Goal: Transaction & Acquisition: Obtain resource

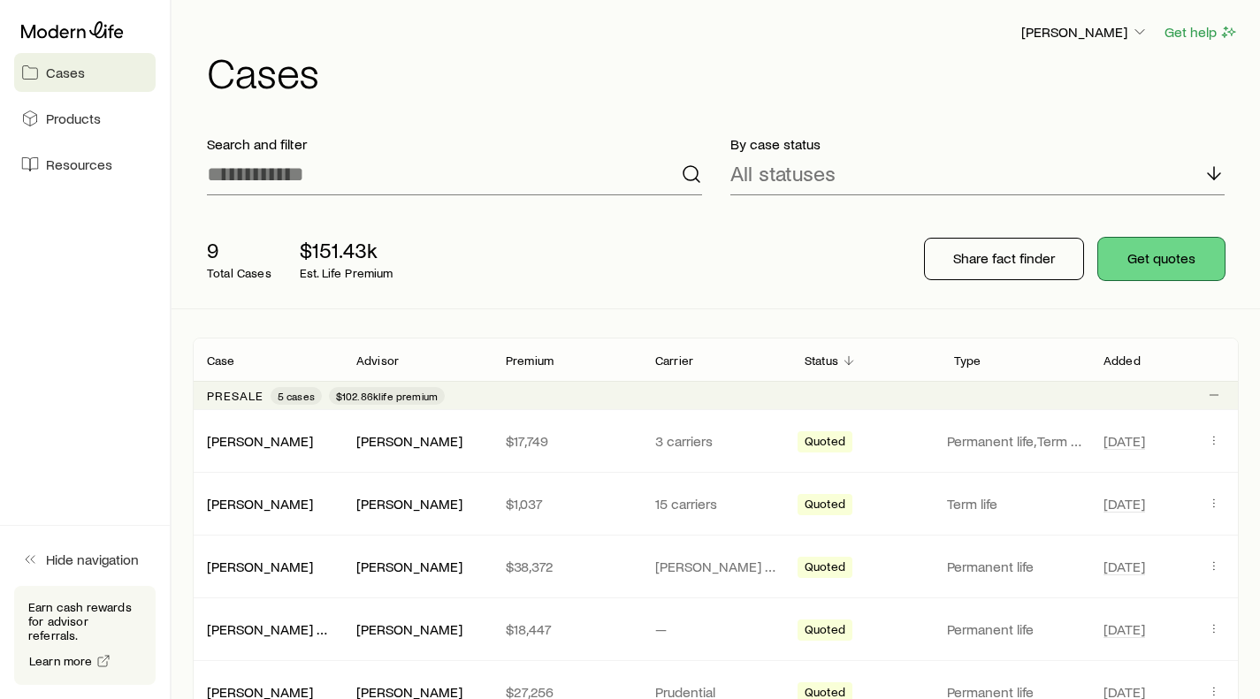
click at [1143, 256] on button "Get quotes" at bounding box center [1161, 259] width 126 height 42
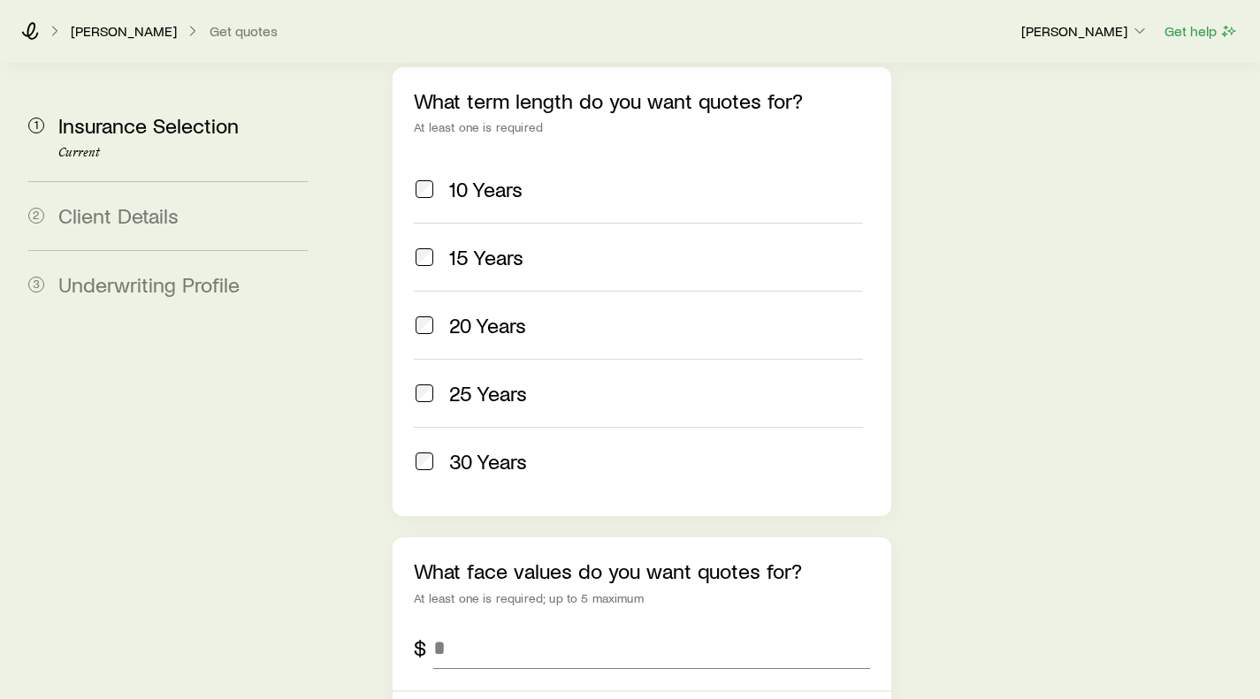
scroll to position [973, 0]
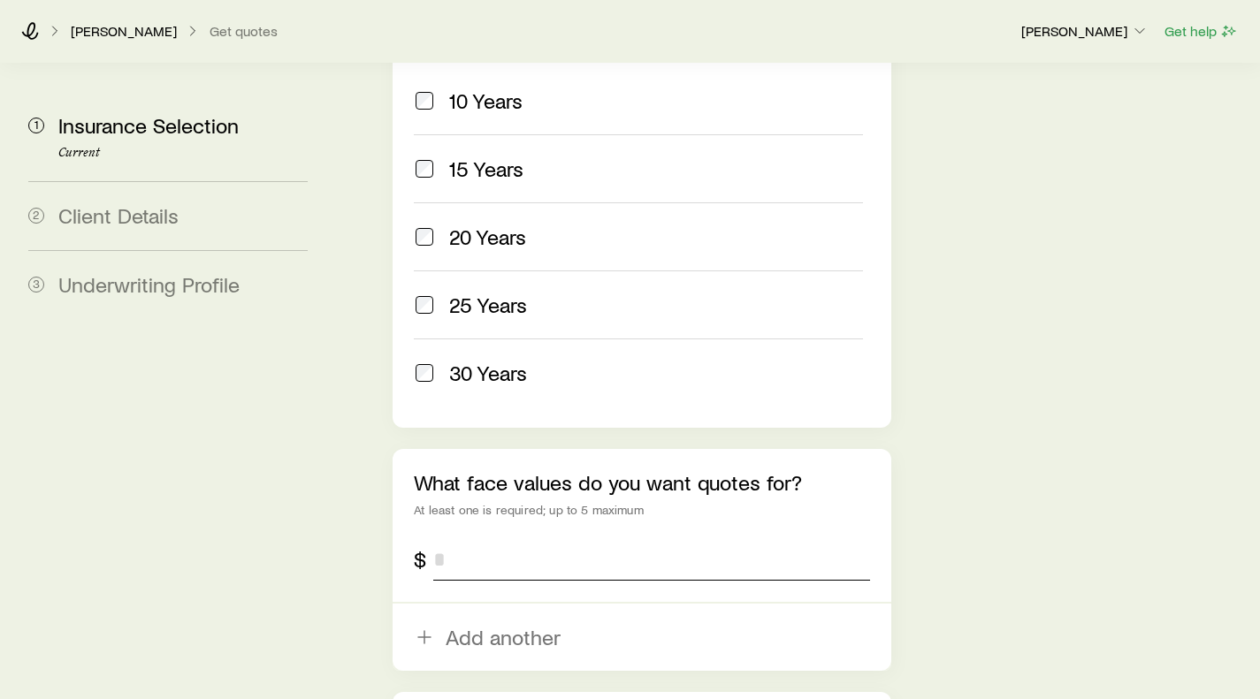
click at [482, 539] on input "tel" at bounding box center [651, 560] width 436 height 42
type input "*********"
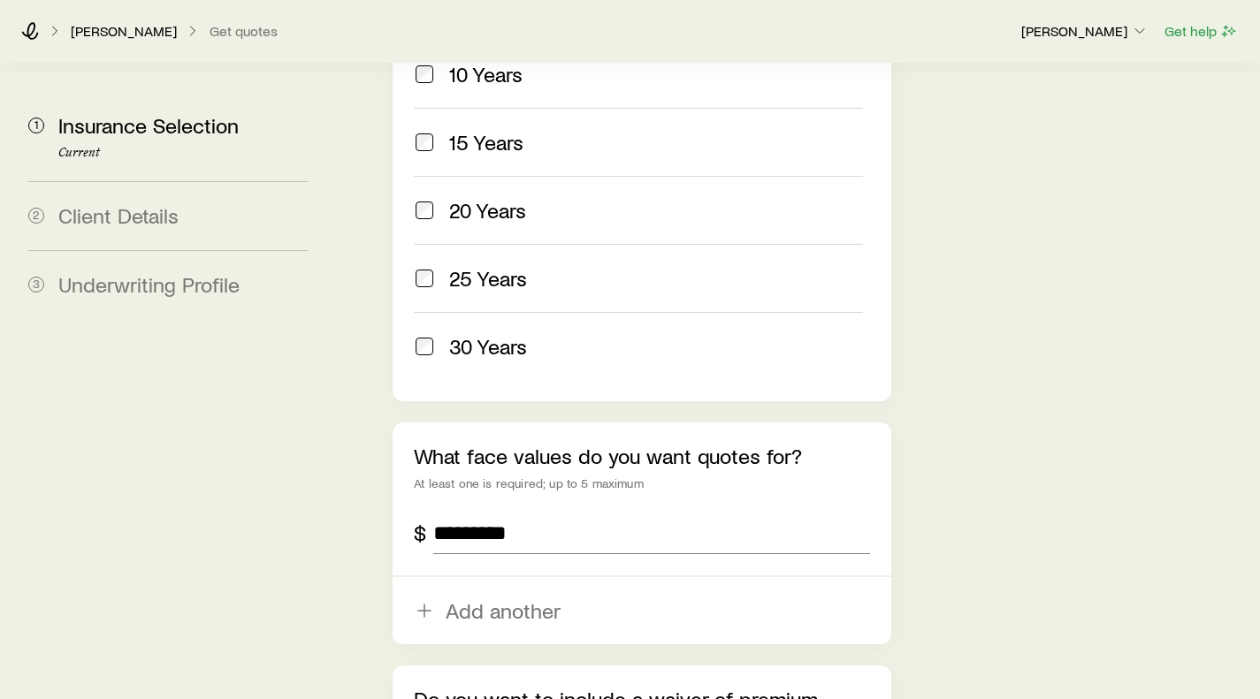
scroll to position [1061, 0]
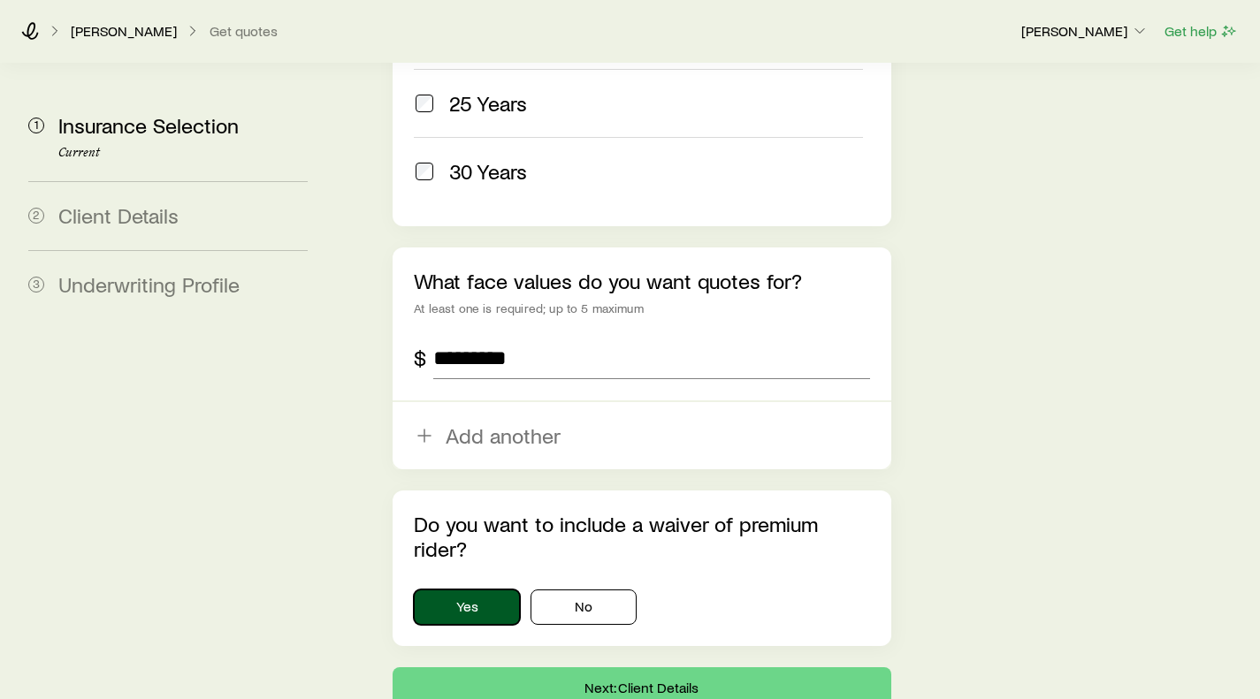
scroll to position [1206, 0]
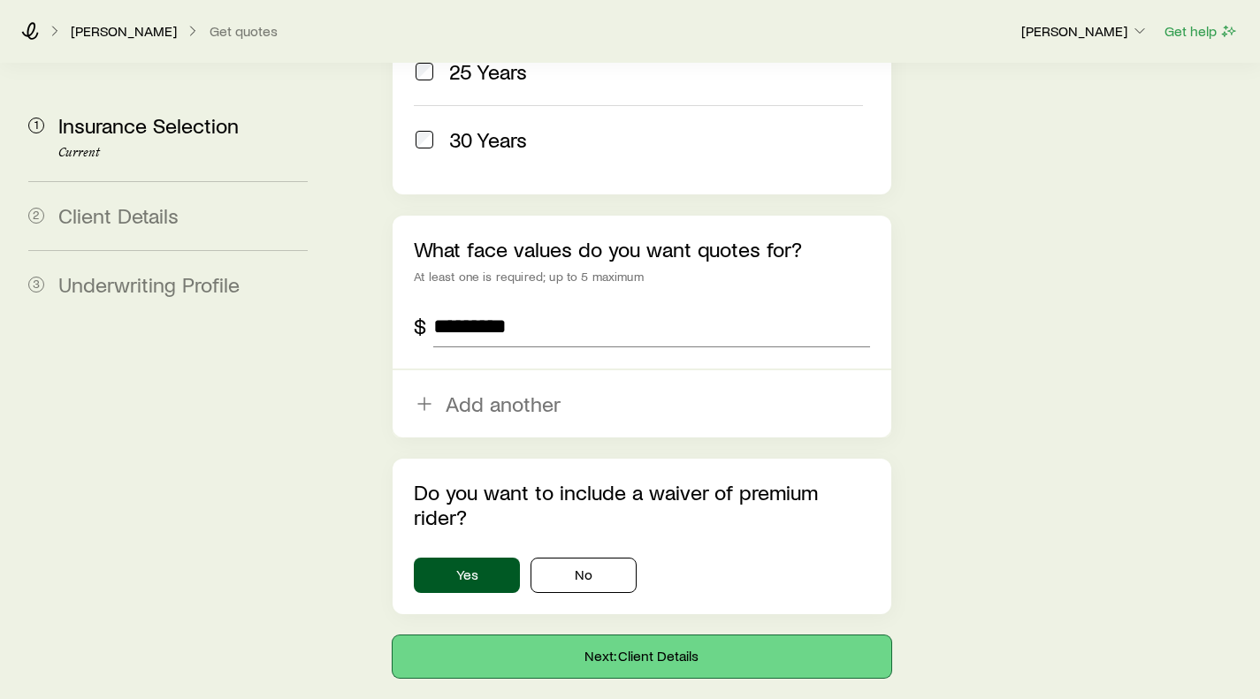
click at [616, 636] on button "Next: Client Details" at bounding box center [642, 657] width 498 height 42
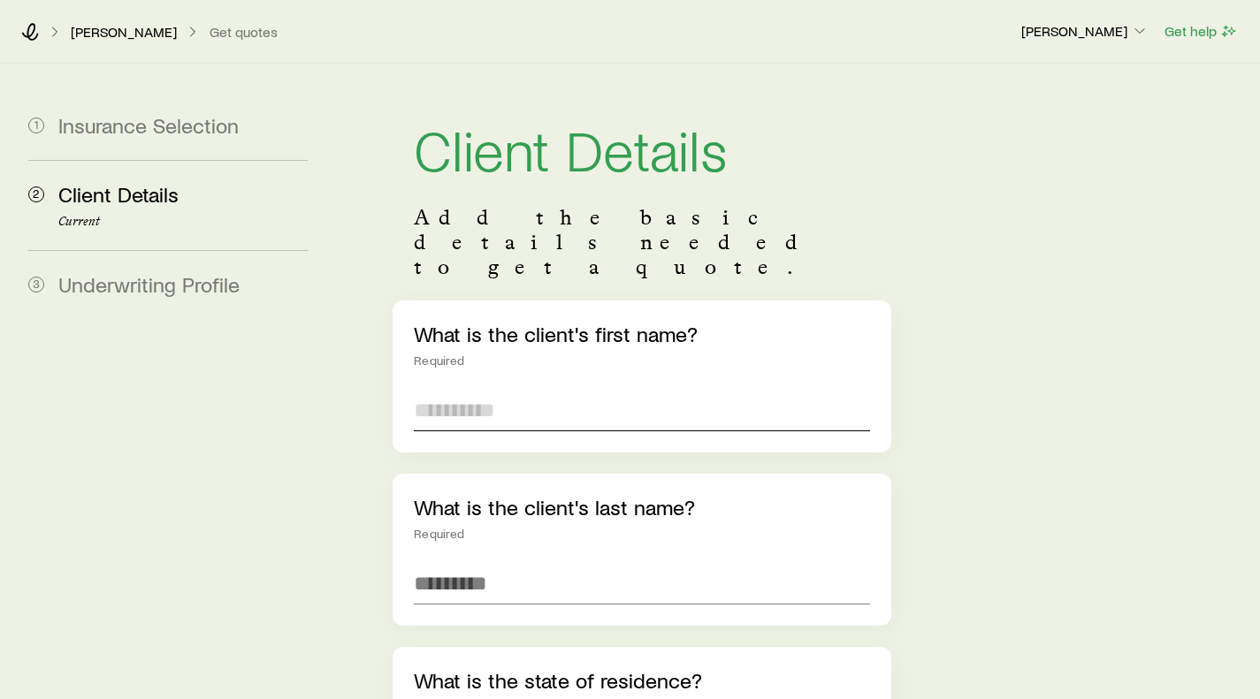
drag, startPoint x: 513, startPoint y: 354, endPoint x: 500, endPoint y: 367, distance: 18.8
click at [513, 389] on input "text" at bounding box center [641, 410] width 455 height 42
type input "*******"
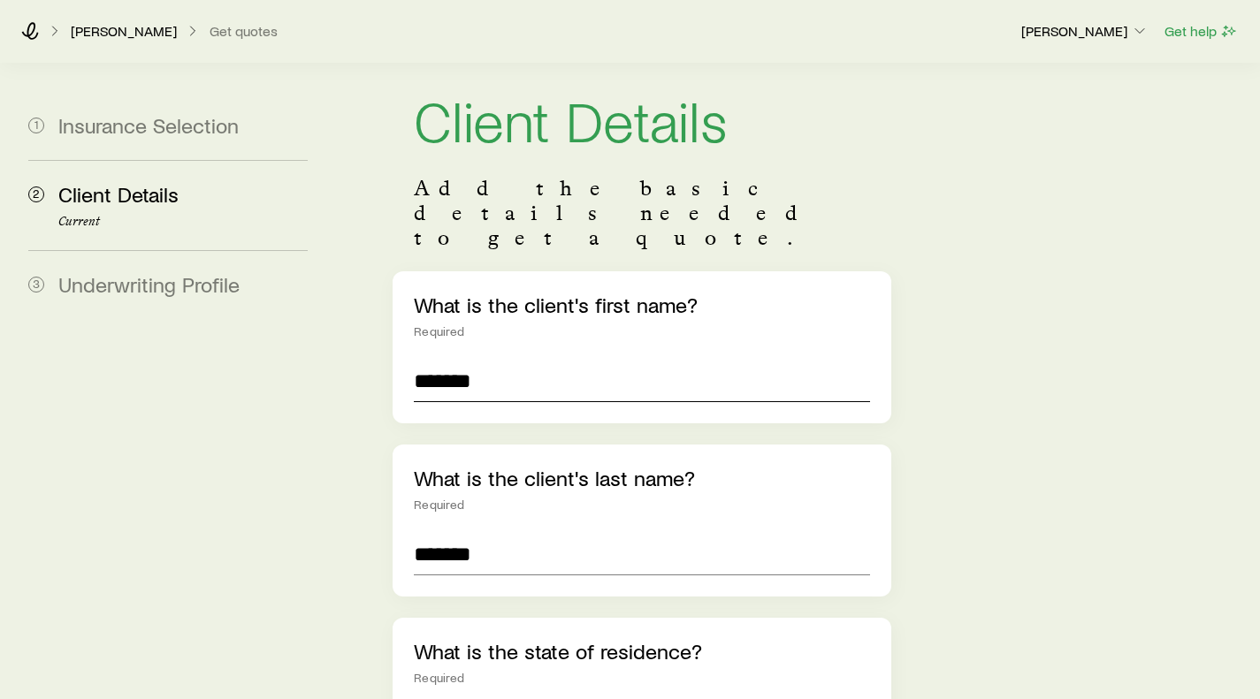
type input "******"
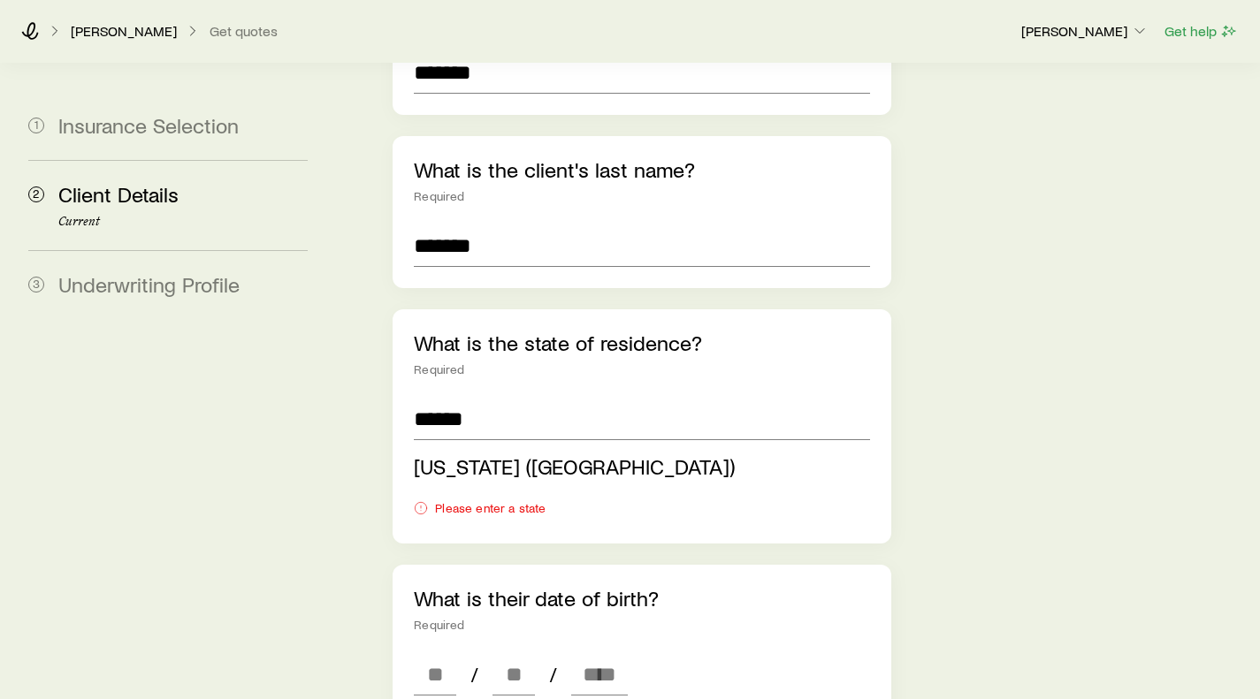
scroll to position [317, 0]
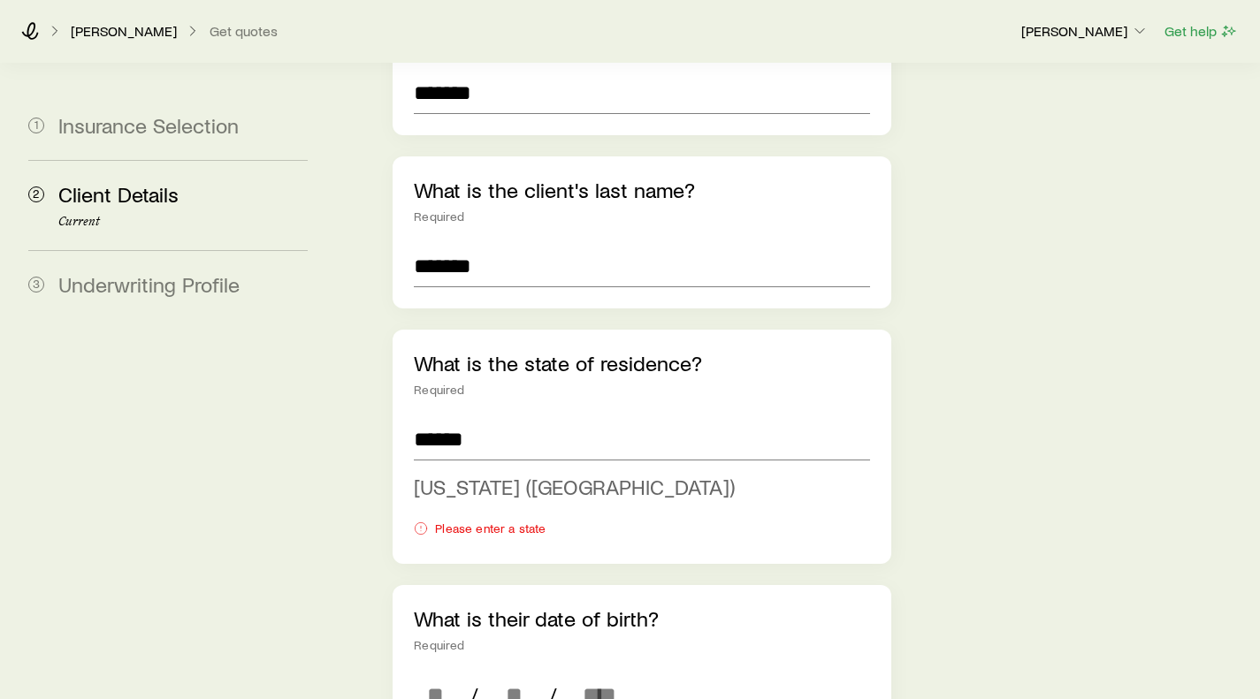
click at [474, 468] on li "[US_STATE] ([GEOGRAPHIC_DATA])" at bounding box center [636, 488] width 445 height 40
type input "**********"
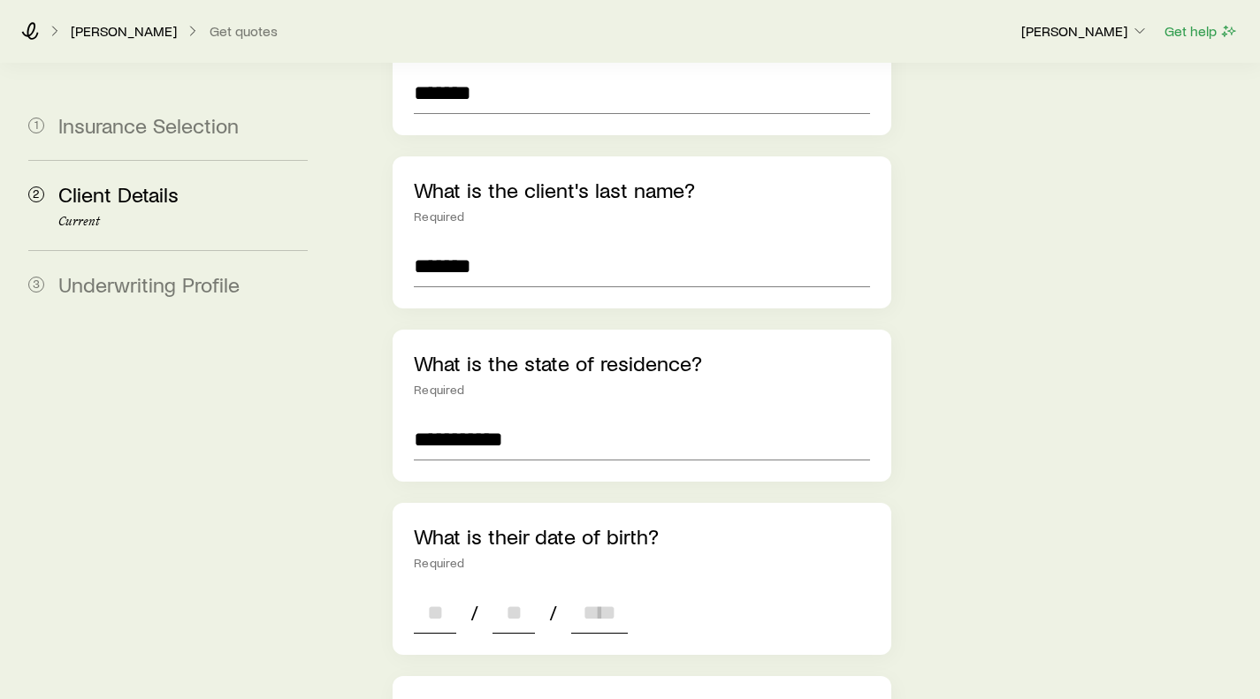
click at [430, 592] on input at bounding box center [435, 613] width 42 height 42
type input "**"
type input "****"
type input "*"
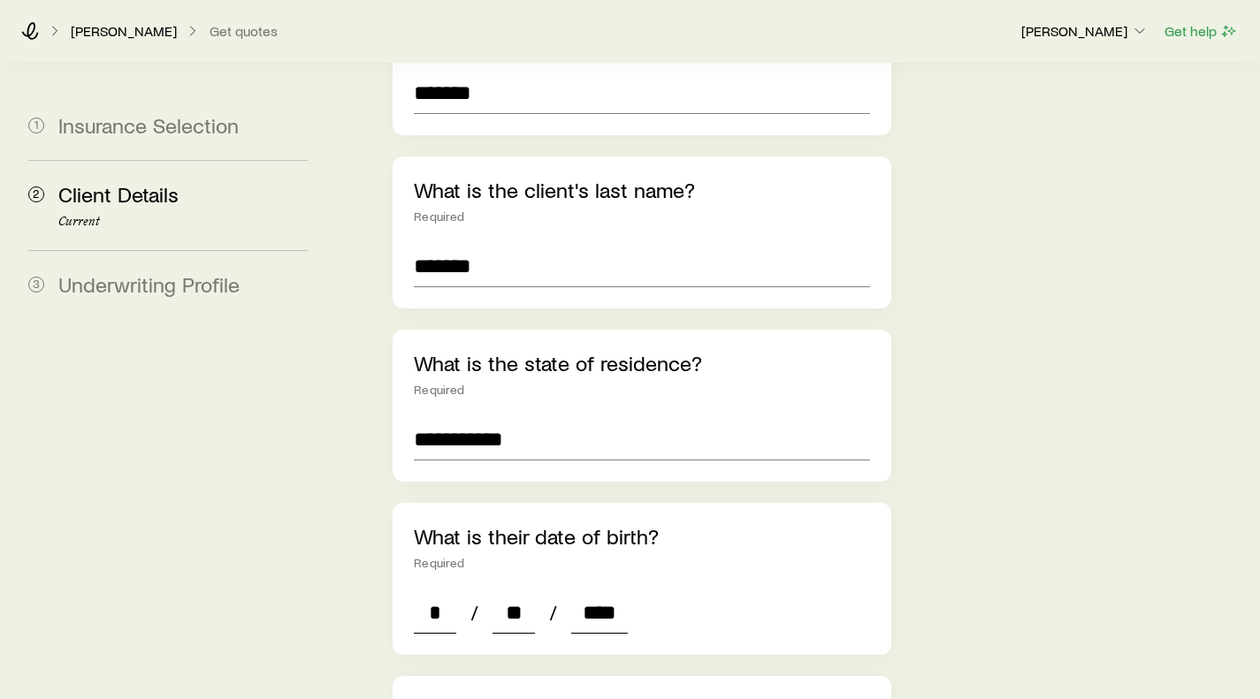
type input "****"
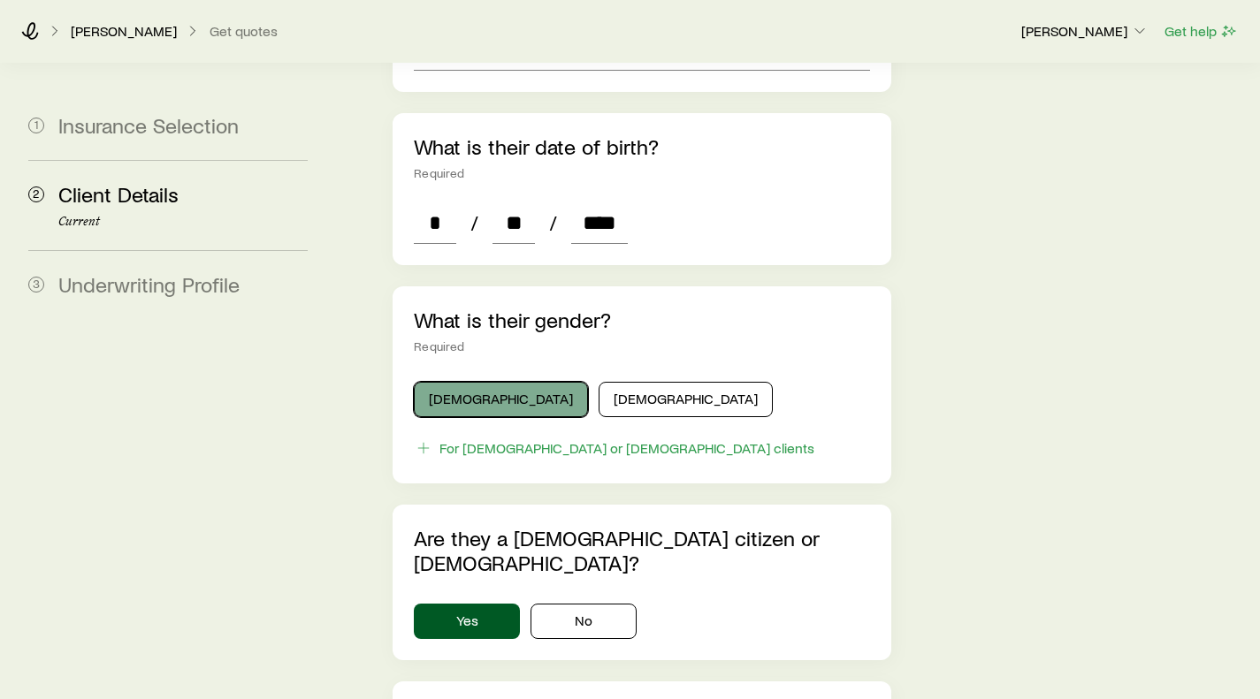
click at [462, 382] on button "[DEMOGRAPHIC_DATA]" at bounding box center [501, 399] width 174 height 35
click at [488, 566] on div "Are they a [DEMOGRAPHIC_DATA] citizen or [DEMOGRAPHIC_DATA]? Yes No" at bounding box center [642, 583] width 498 height 156
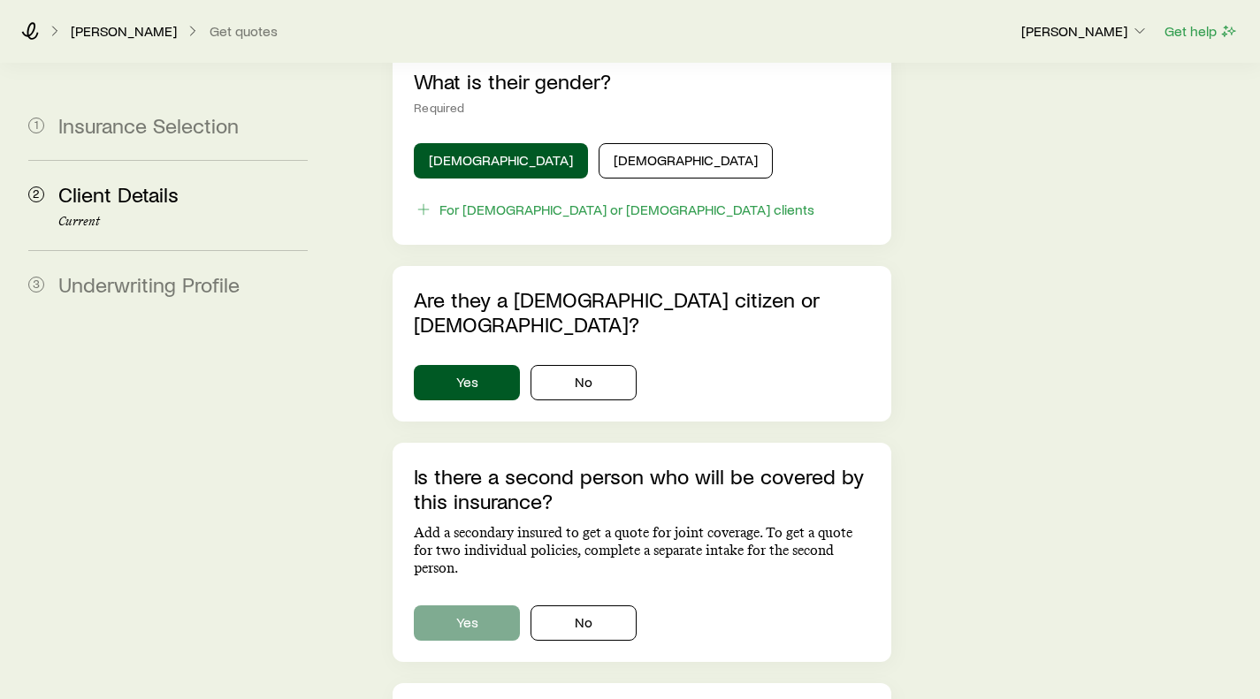
scroll to position [973, 0]
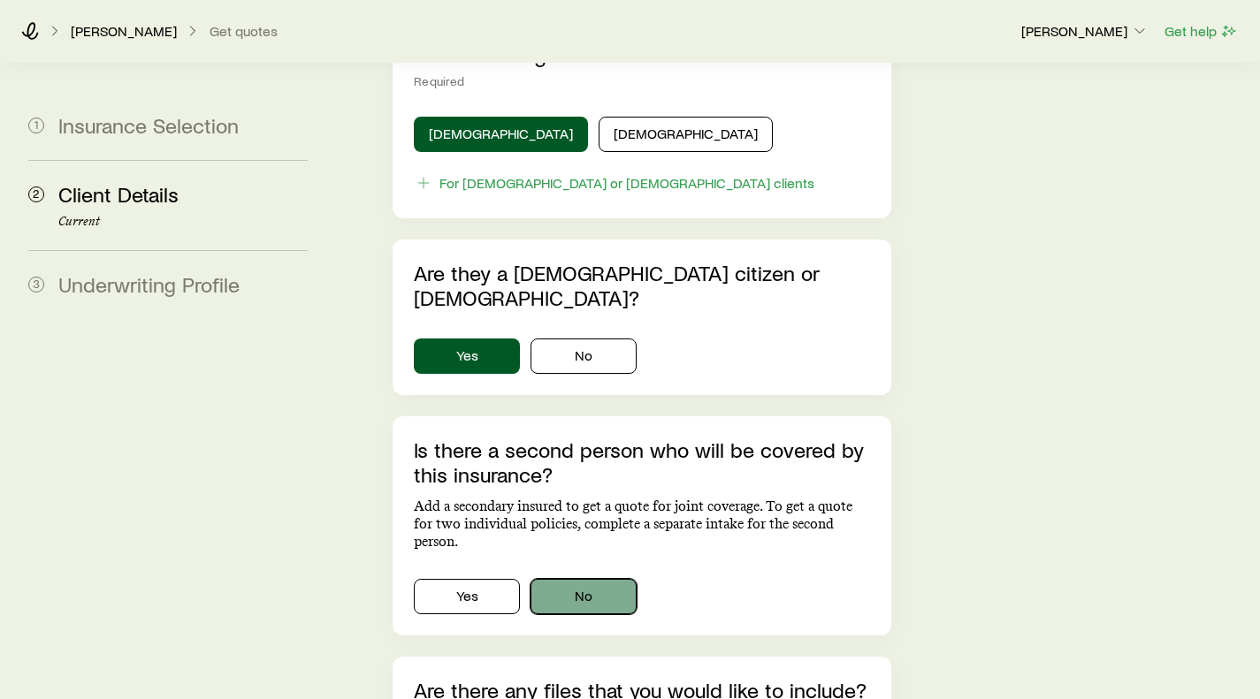
click at [587, 579] on button "No" at bounding box center [584, 596] width 106 height 35
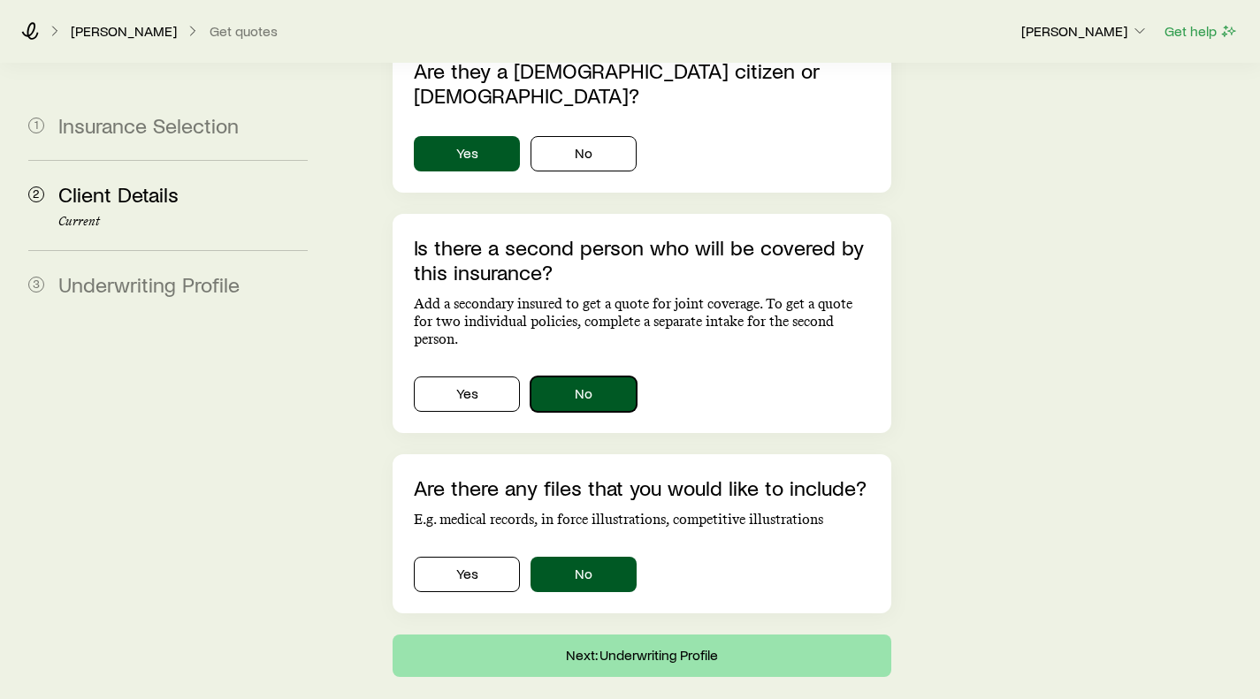
scroll to position [1198, 0]
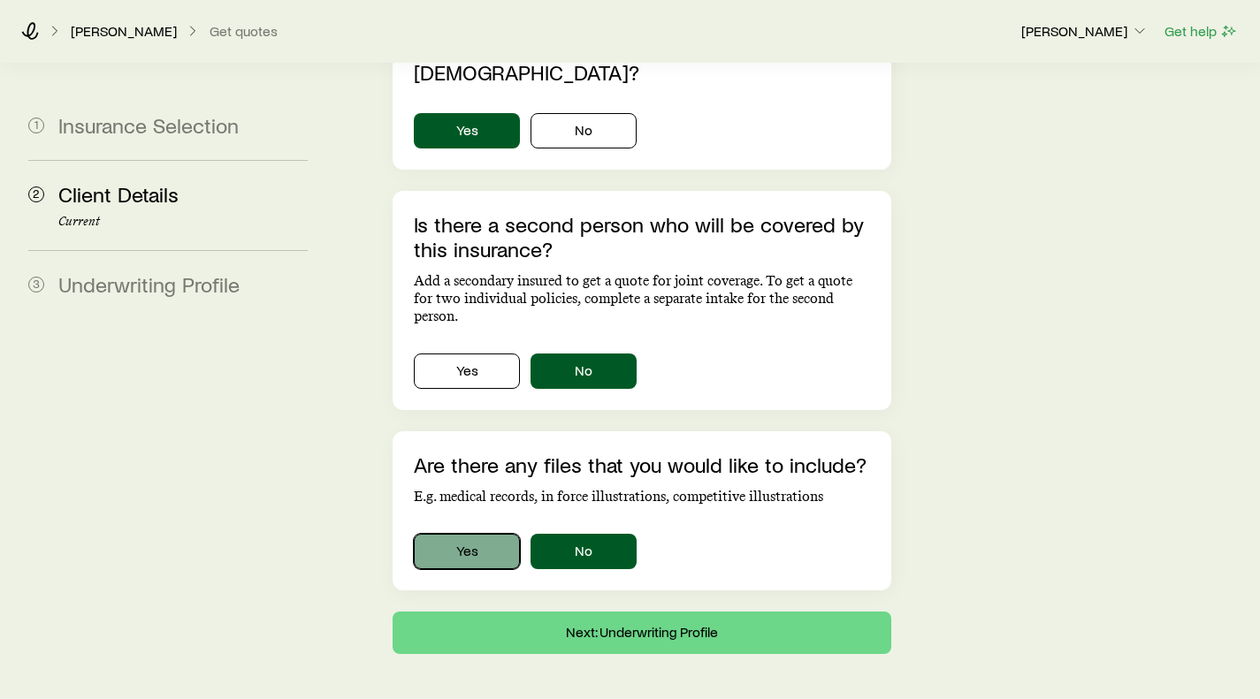
click at [471, 534] on button "Yes" at bounding box center [467, 551] width 106 height 35
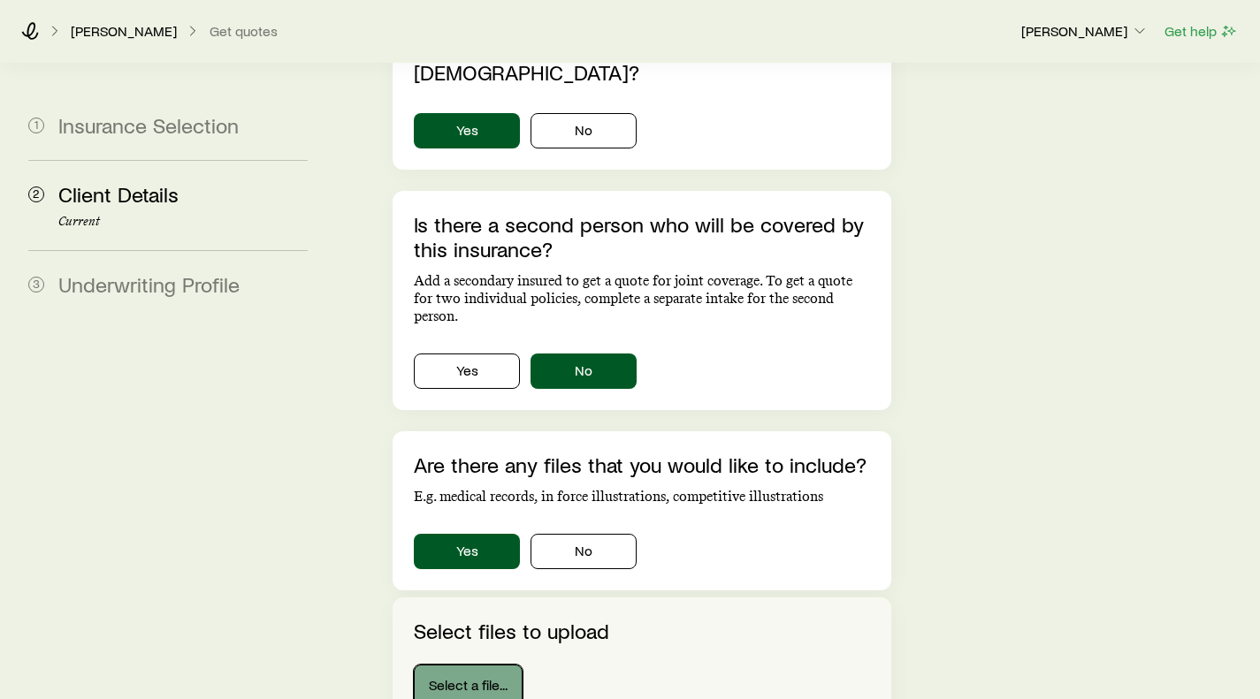
click at [470, 665] on button "Select a file..." at bounding box center [468, 686] width 109 height 42
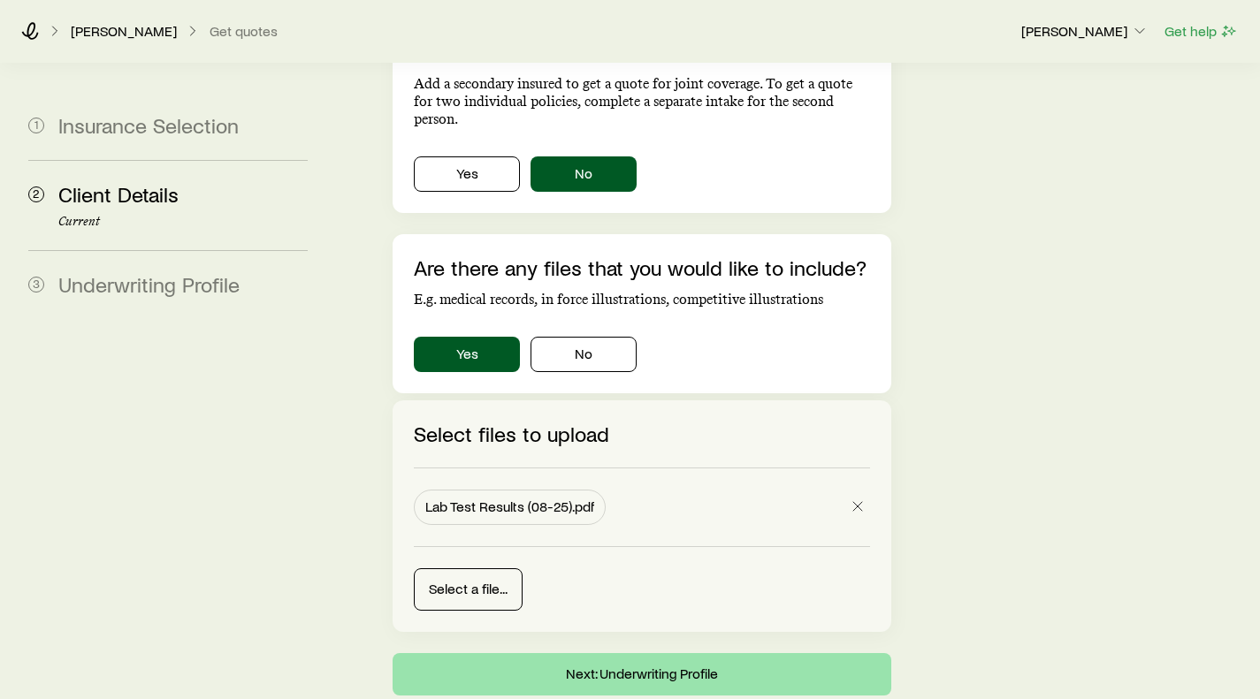
scroll to position [1437, 0]
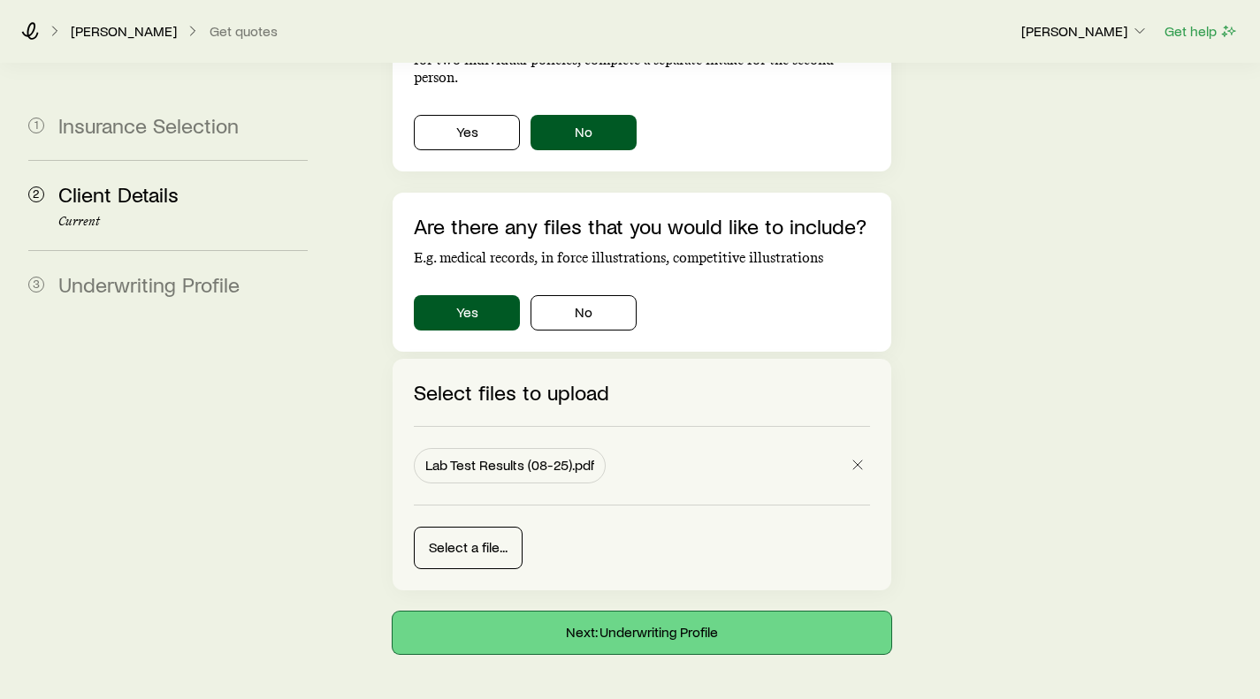
click at [633, 612] on button "Next: Underwriting Profile" at bounding box center [642, 633] width 498 height 42
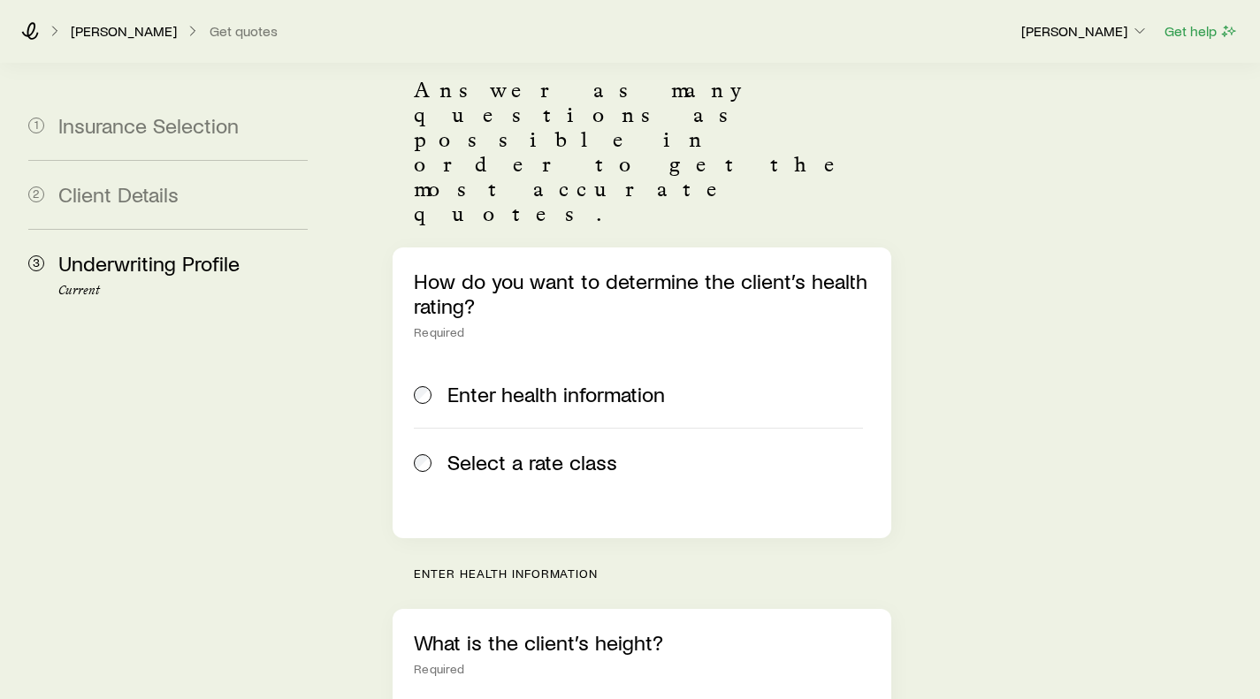
scroll to position [265, 0]
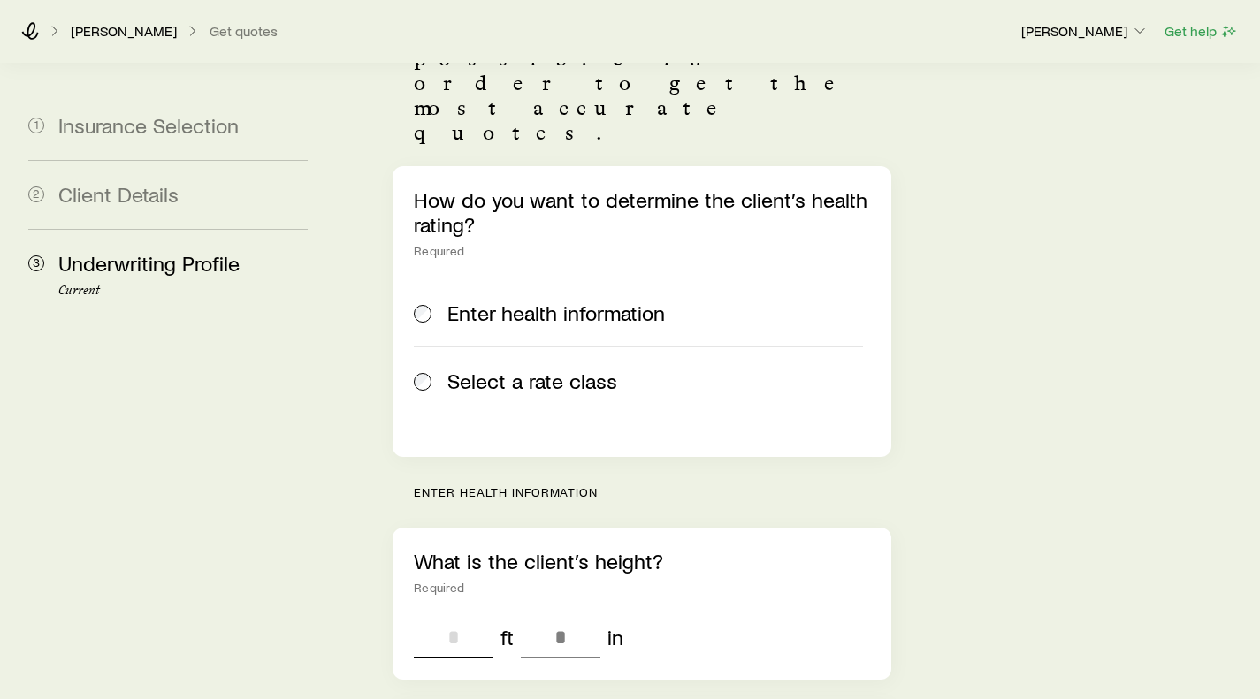
click at [464, 616] on input "tel" at bounding box center [454, 637] width 80 height 42
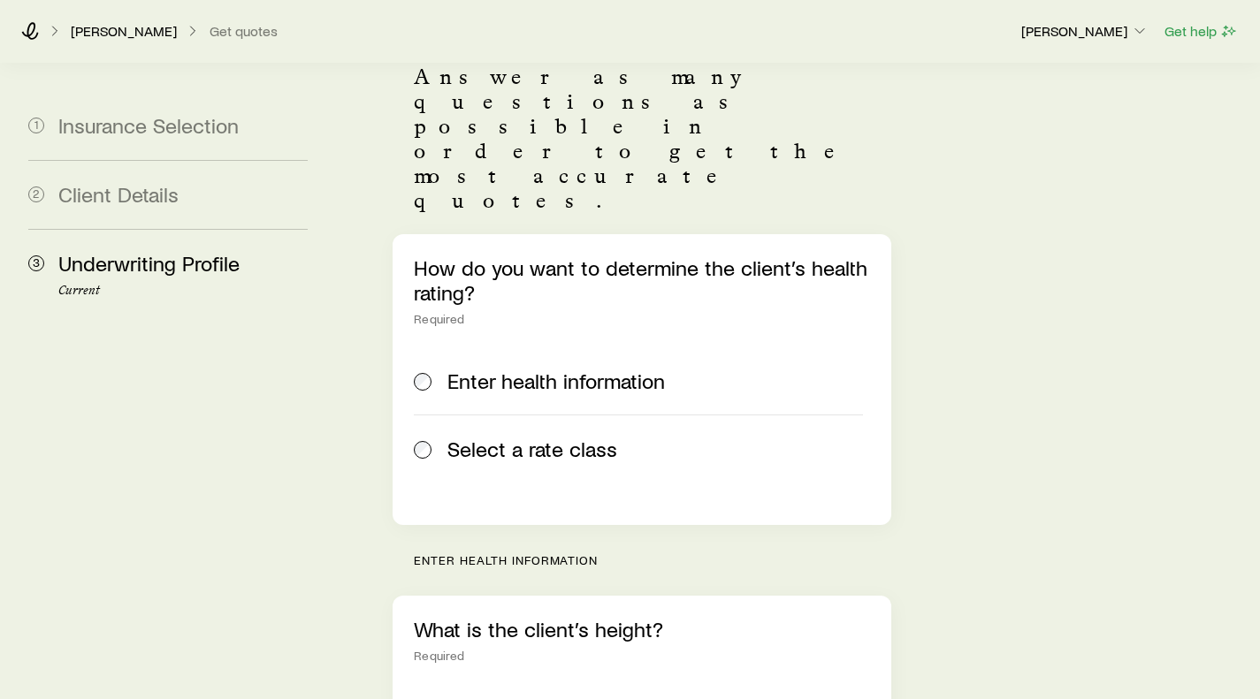
scroll to position [177, 0]
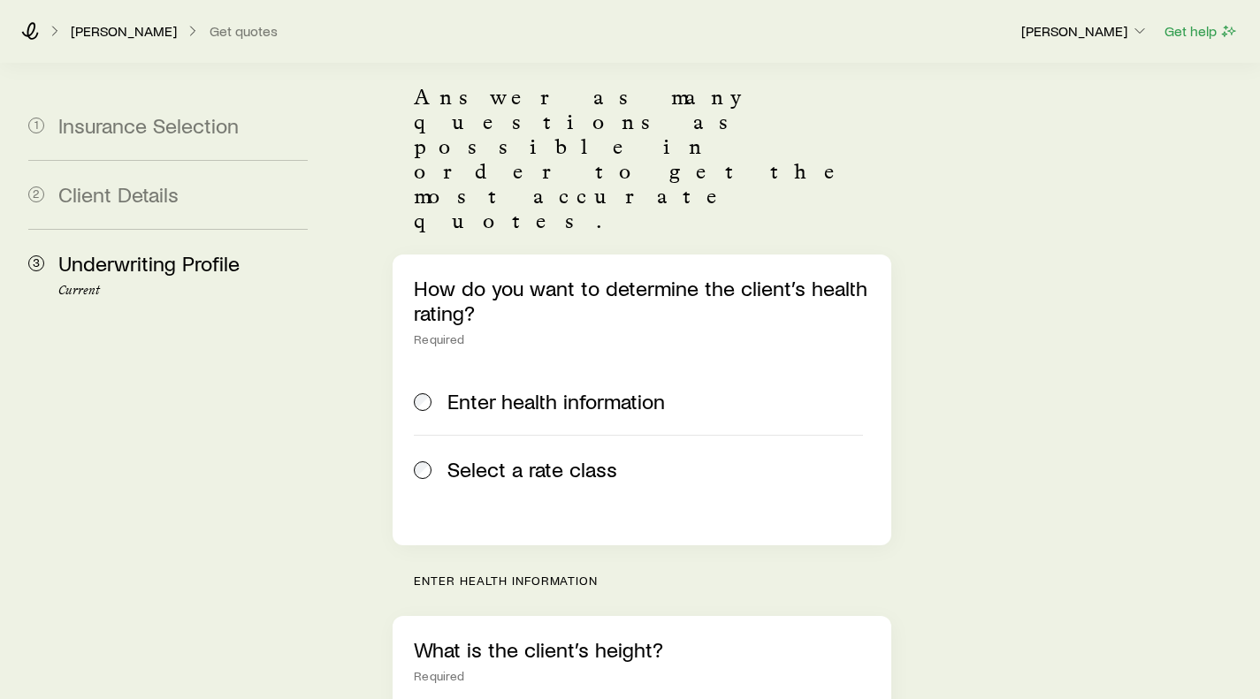
type input "*"
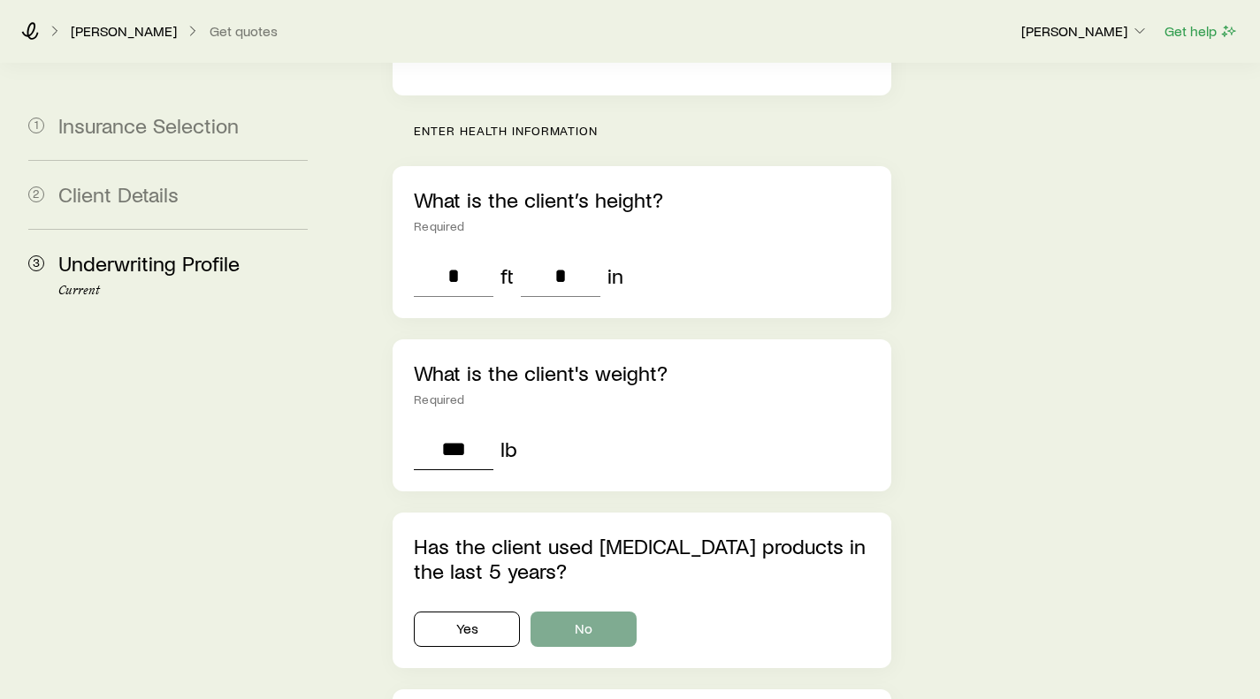
type input "***"
click at [583, 612] on button "No" at bounding box center [584, 629] width 106 height 35
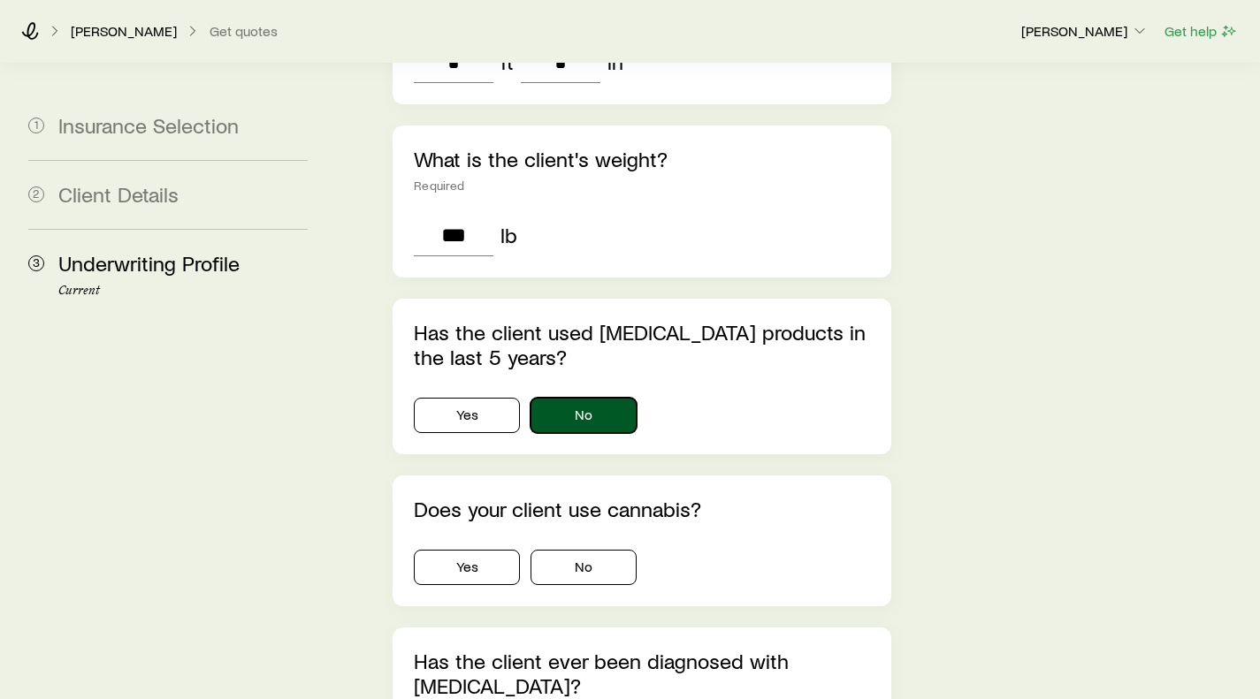
scroll to position [892, 0]
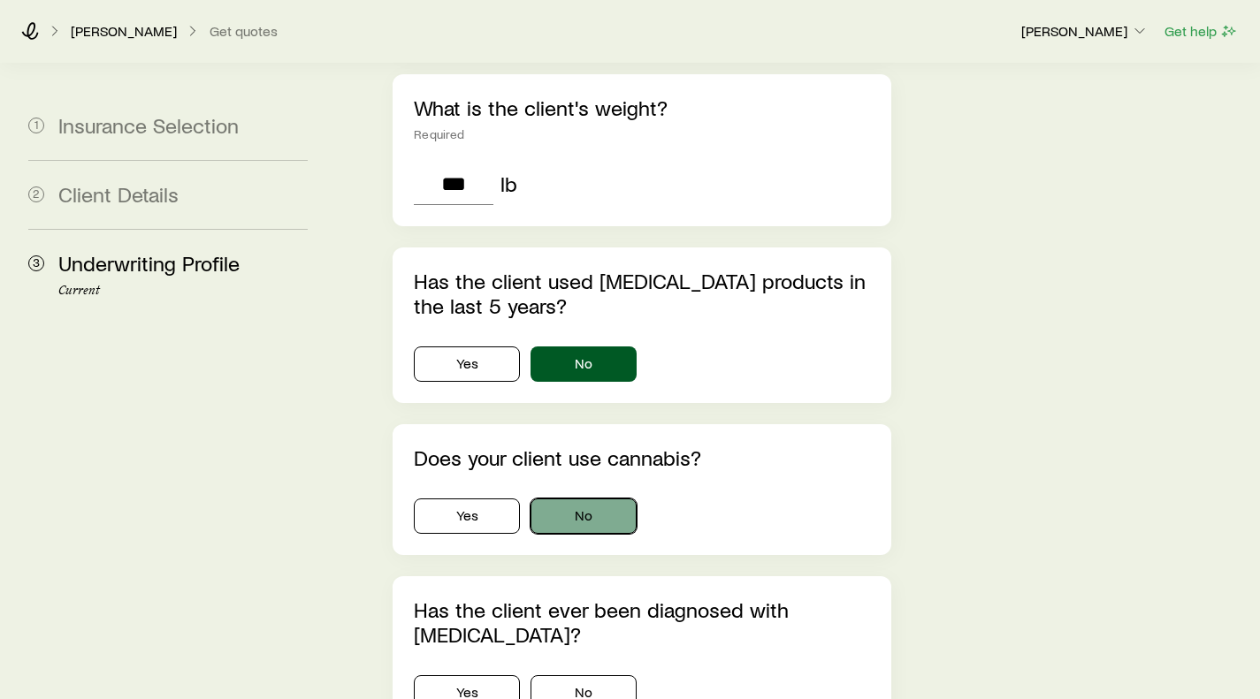
click at [587, 499] on button "No" at bounding box center [584, 516] width 106 height 35
click at [579, 676] on button "No" at bounding box center [584, 693] width 106 height 35
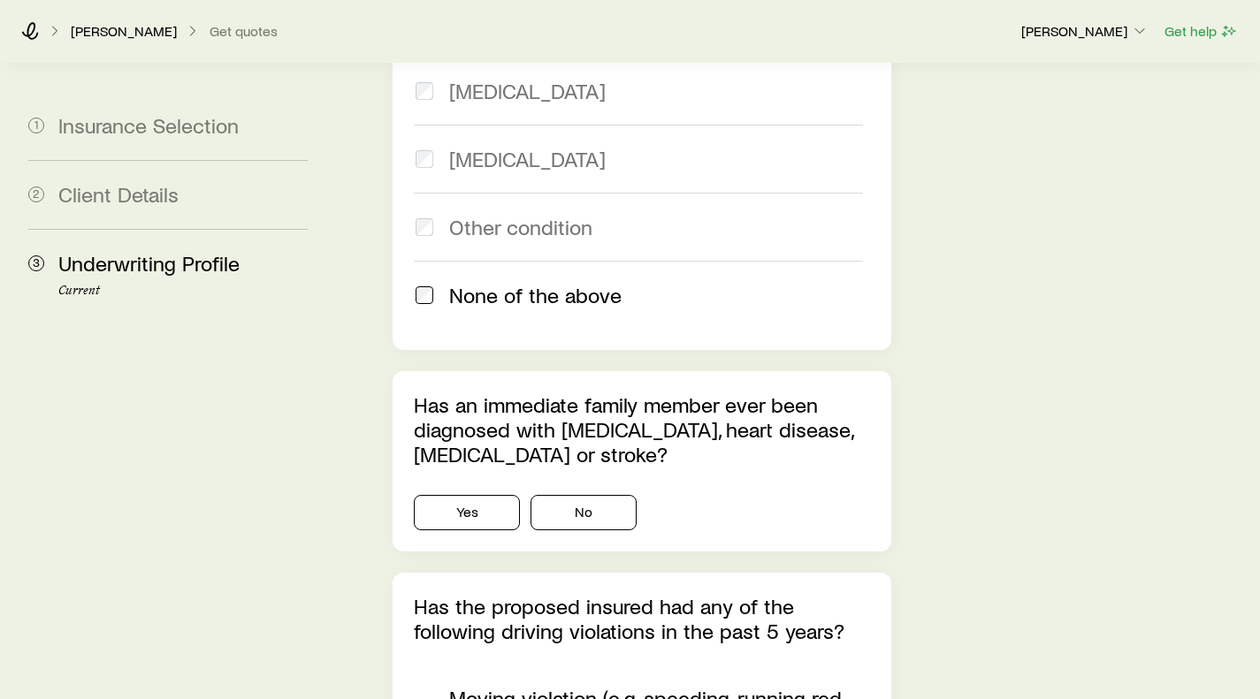
scroll to position [2042, 0]
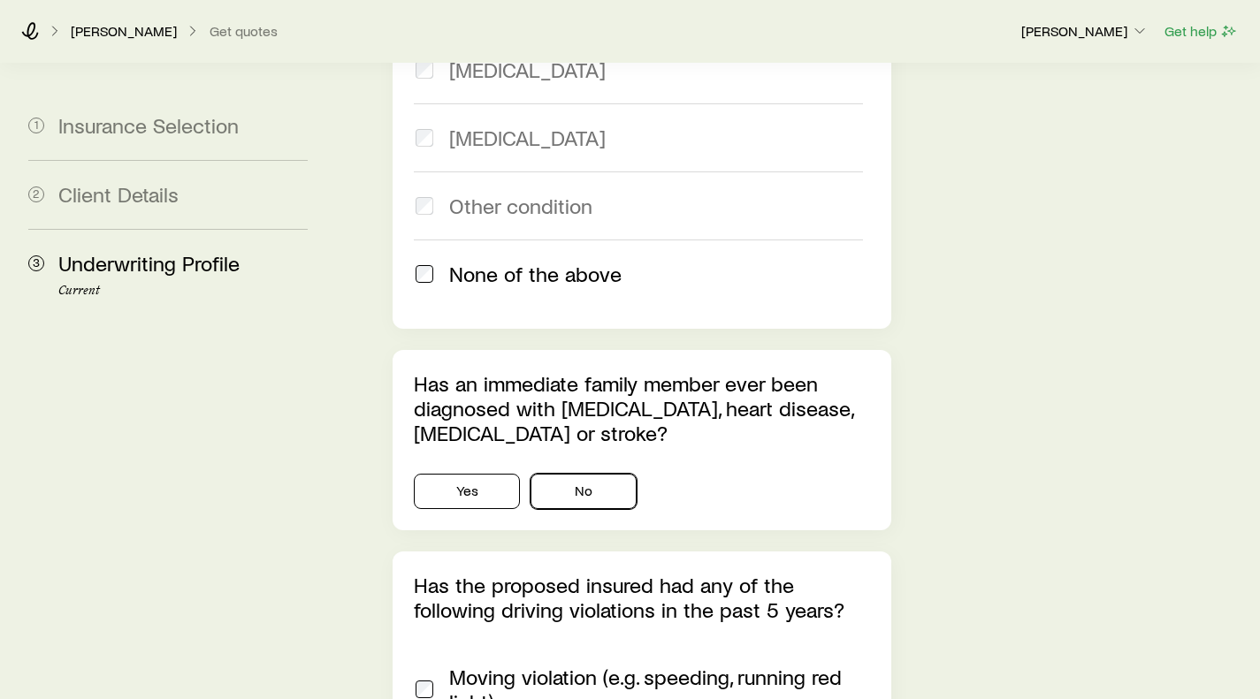
drag, startPoint x: 597, startPoint y: 397, endPoint x: 535, endPoint y: 453, distance: 83.3
click at [590, 474] on button "No" at bounding box center [584, 491] width 106 height 35
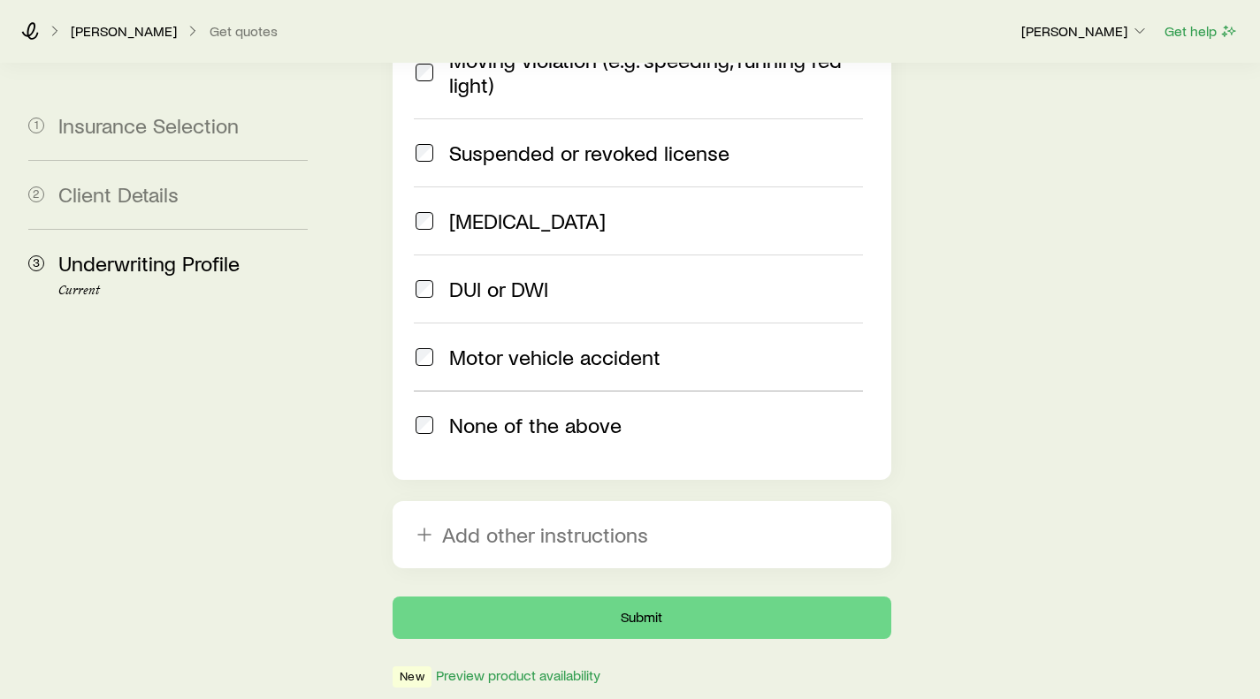
scroll to position [2661, 0]
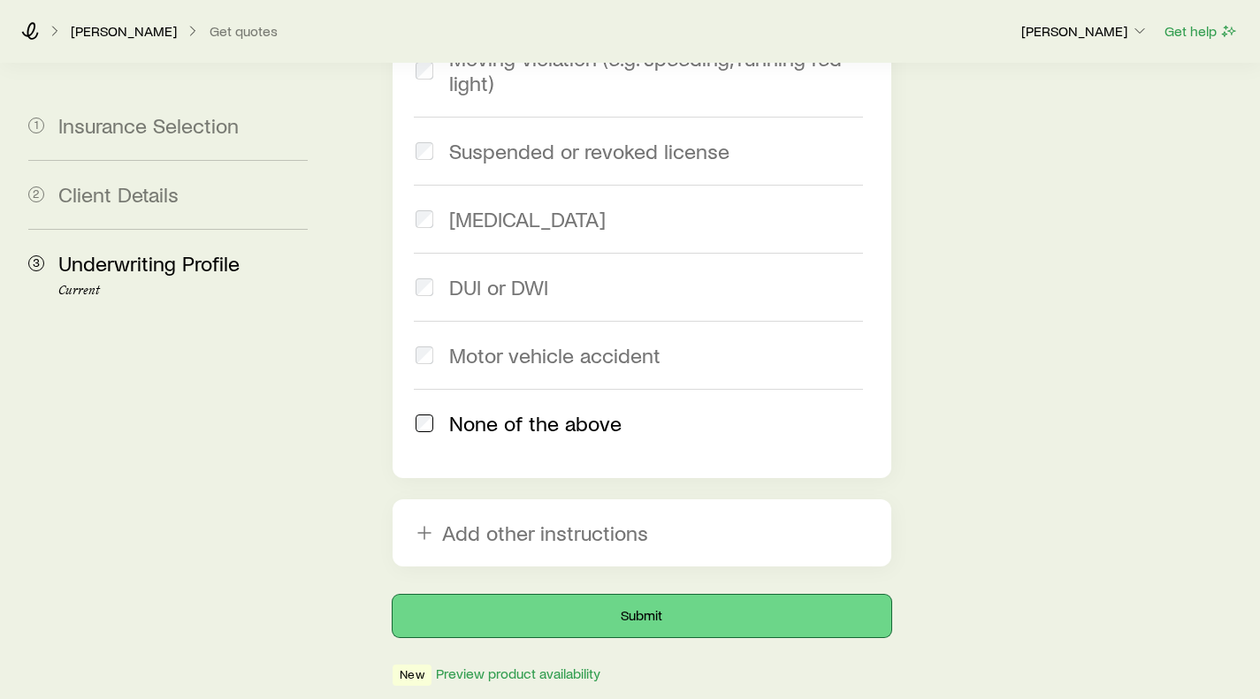
click at [623, 595] on button "Submit" at bounding box center [642, 616] width 498 height 42
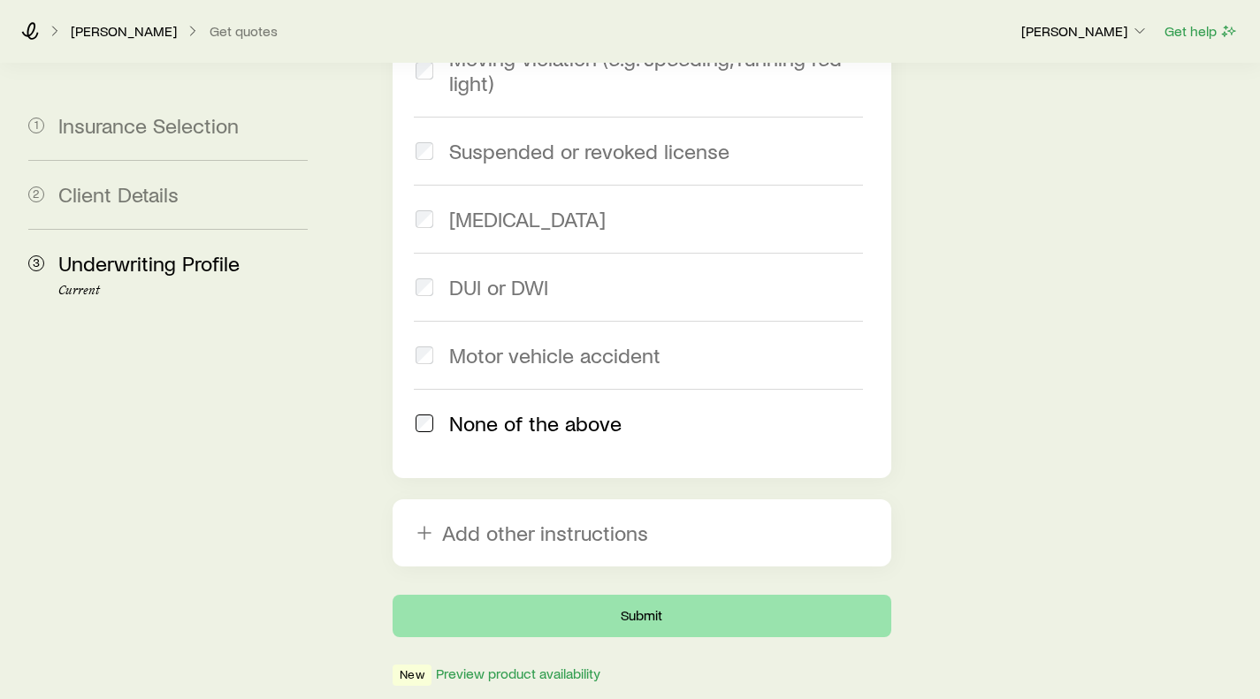
scroll to position [0, 0]
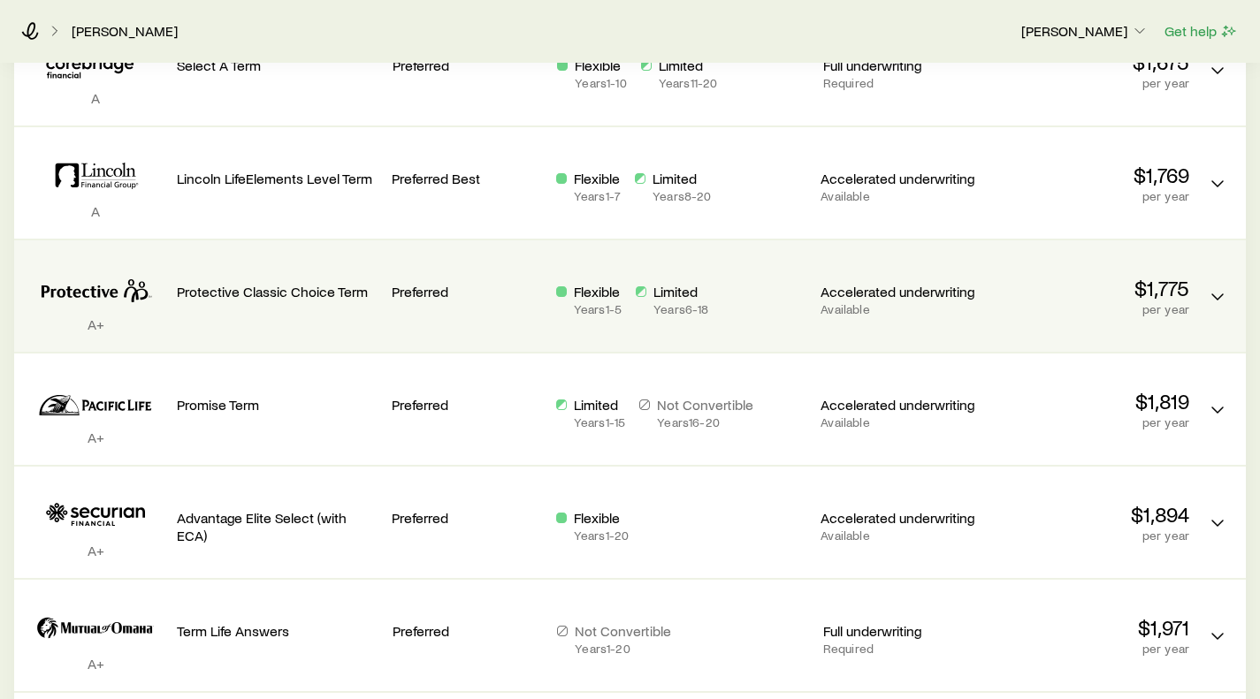
scroll to position [354, 0]
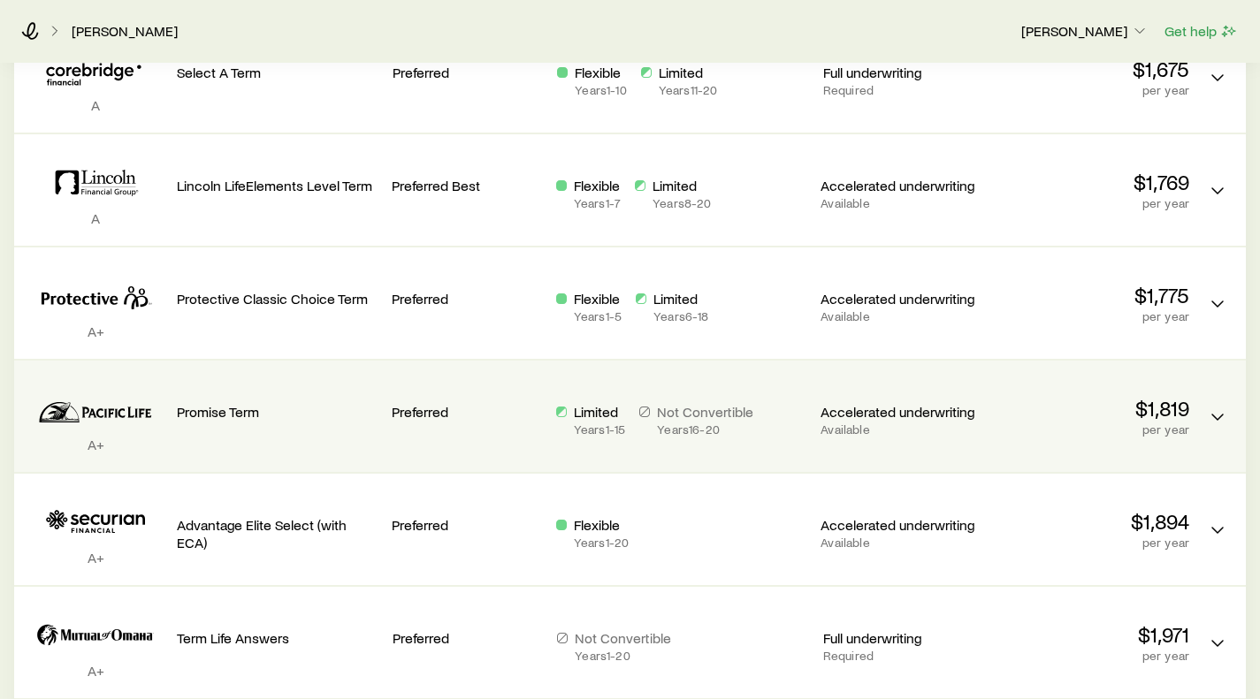
click at [605, 418] on p "Limited" at bounding box center [599, 412] width 51 height 18
